Goal: Task Accomplishment & Management: Manage account settings

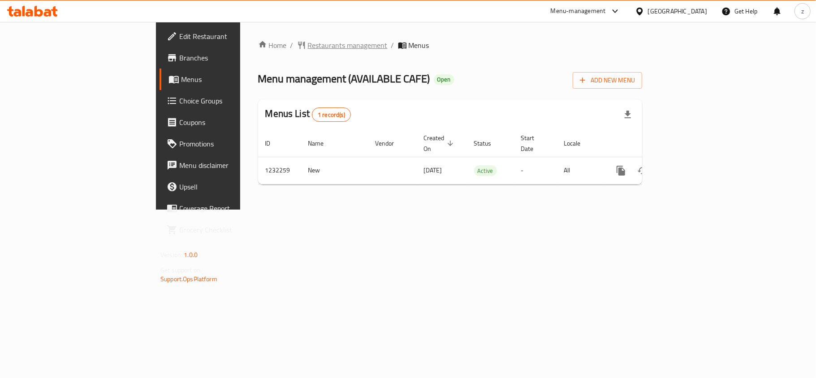
click at [308, 42] on span "Restaurants management" at bounding box center [348, 45] width 80 height 11
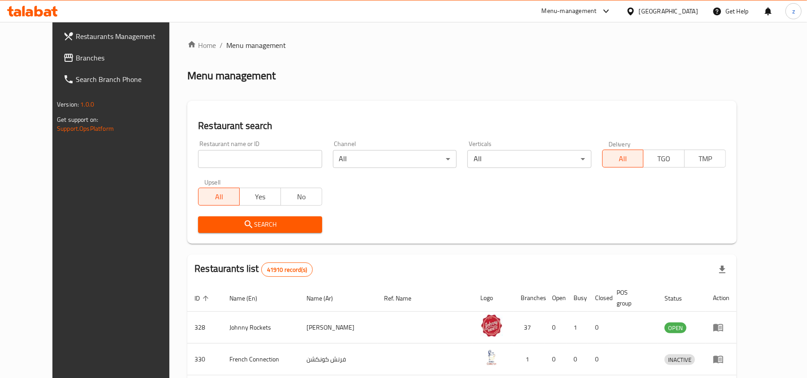
click at [76, 55] on span "Branches" at bounding box center [128, 57] width 104 height 11
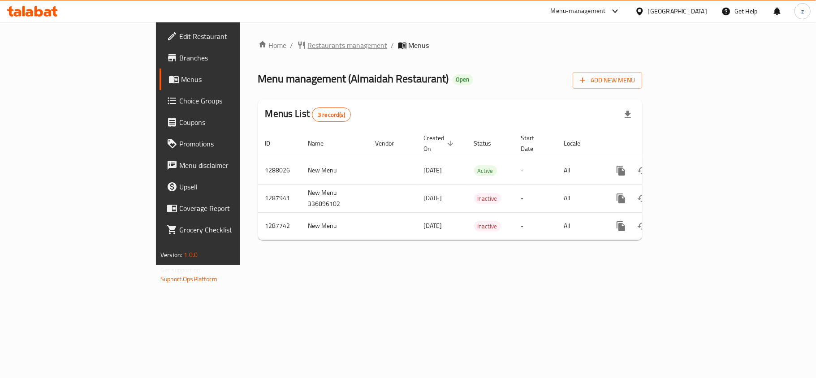
click at [308, 43] on span "Restaurants management" at bounding box center [348, 45] width 80 height 11
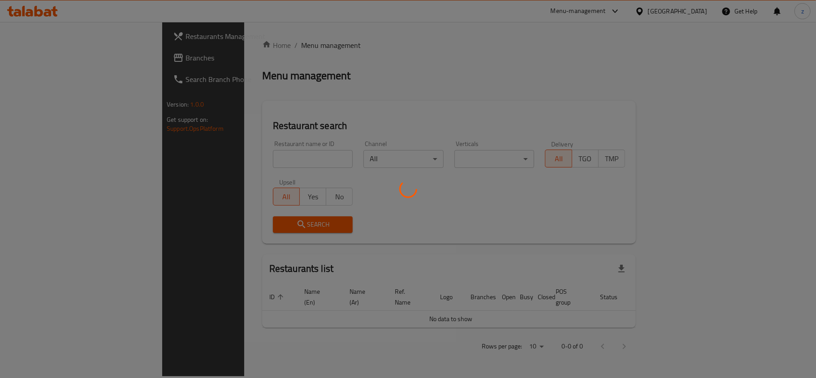
click at [221, 162] on div at bounding box center [408, 189] width 816 height 378
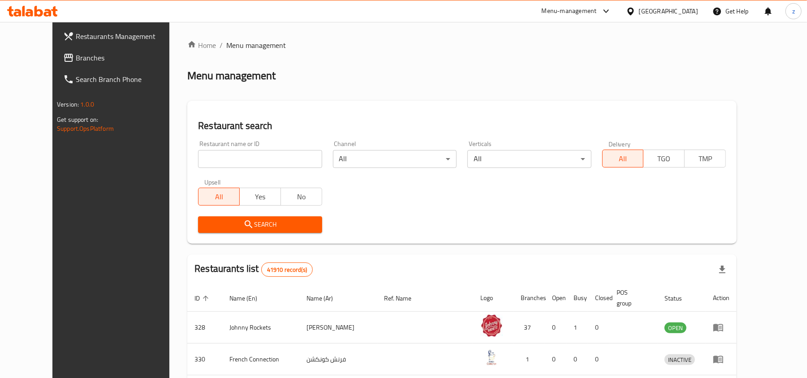
click at [221, 162] on div "Home / Menu management Menu management Restaurant search Restaurant name or ID …" at bounding box center [462, 332] width 550 height 585
click at [221, 162] on input "search" at bounding box center [260, 159] width 124 height 18
paste input "696876"
type input "696876"
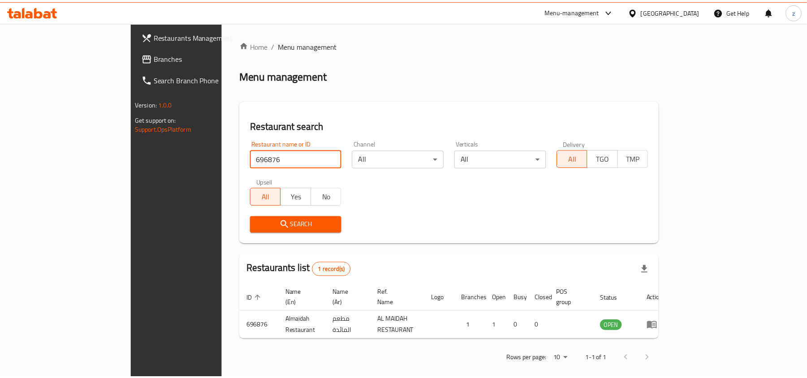
scroll to position [4, 0]
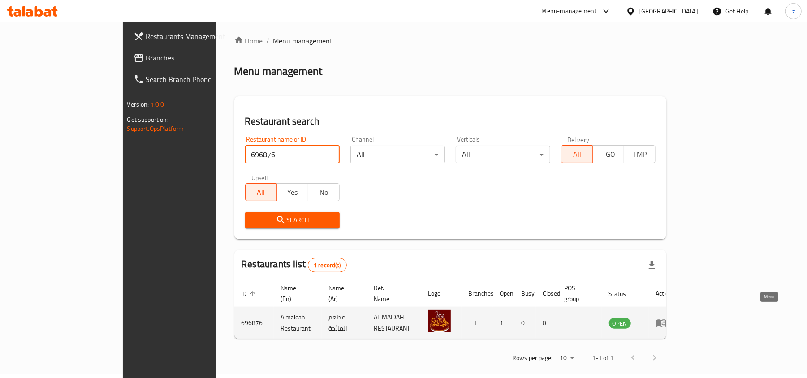
click at [673, 318] on link "enhanced table" at bounding box center [664, 323] width 17 height 11
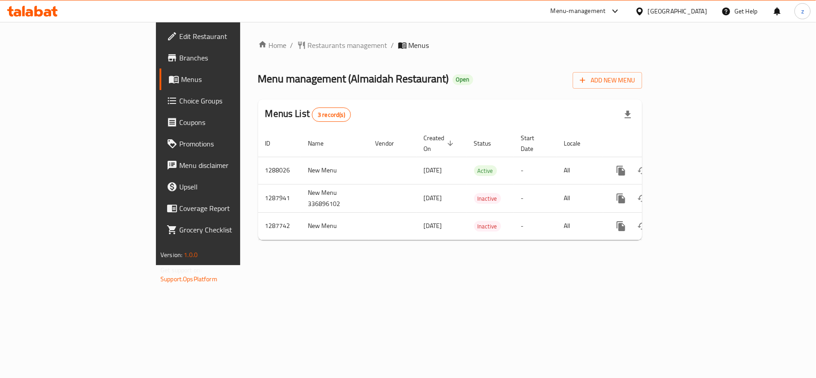
click at [179, 37] on span "Edit Restaurant" at bounding box center [232, 36] width 106 height 11
click at [336, 115] on div "Menus List 3 record(s)" at bounding box center [450, 115] width 384 height 30
click at [308, 47] on span "Restaurants management" at bounding box center [348, 45] width 80 height 11
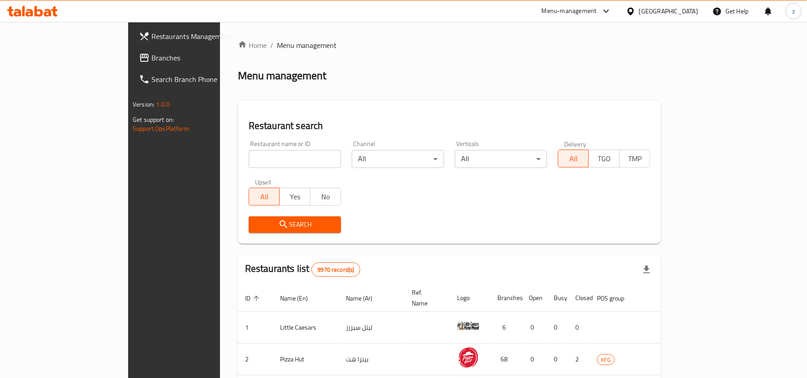
click at [249, 160] on input "search" at bounding box center [295, 159] width 92 height 18
paste input "8171"
type input "8171"
click button "Search" at bounding box center [295, 225] width 92 height 17
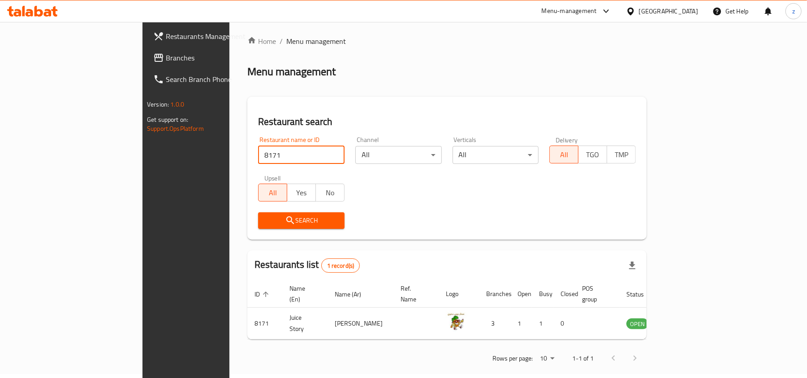
scroll to position [4, 0]
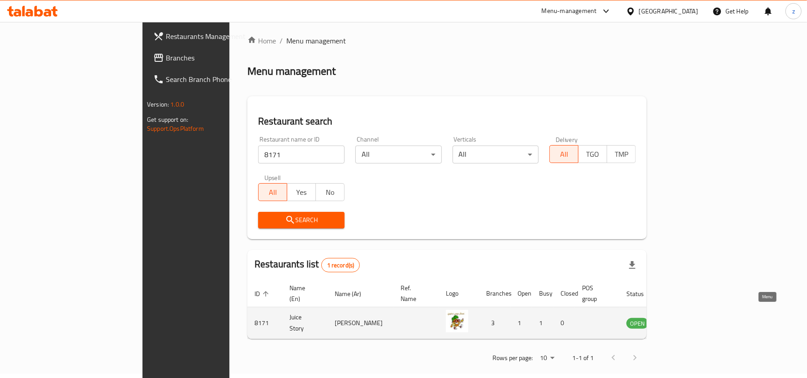
click at [684, 320] on icon "enhanced table" at bounding box center [679, 324] width 10 height 8
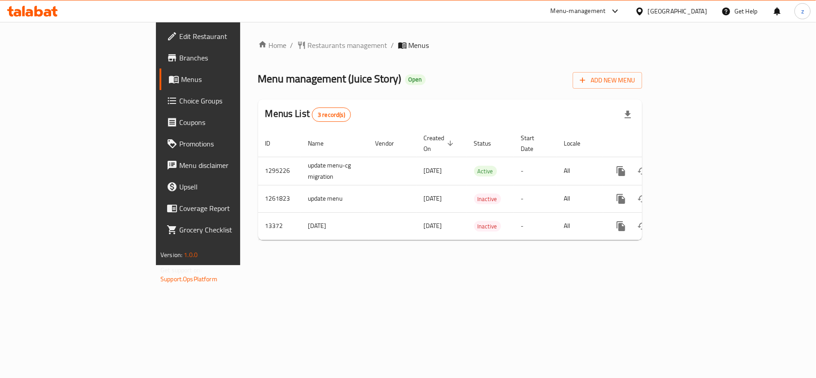
click at [688, 12] on div "[GEOGRAPHIC_DATA]" at bounding box center [677, 11] width 59 height 10
